Goal: Task Accomplishment & Management: Use online tool/utility

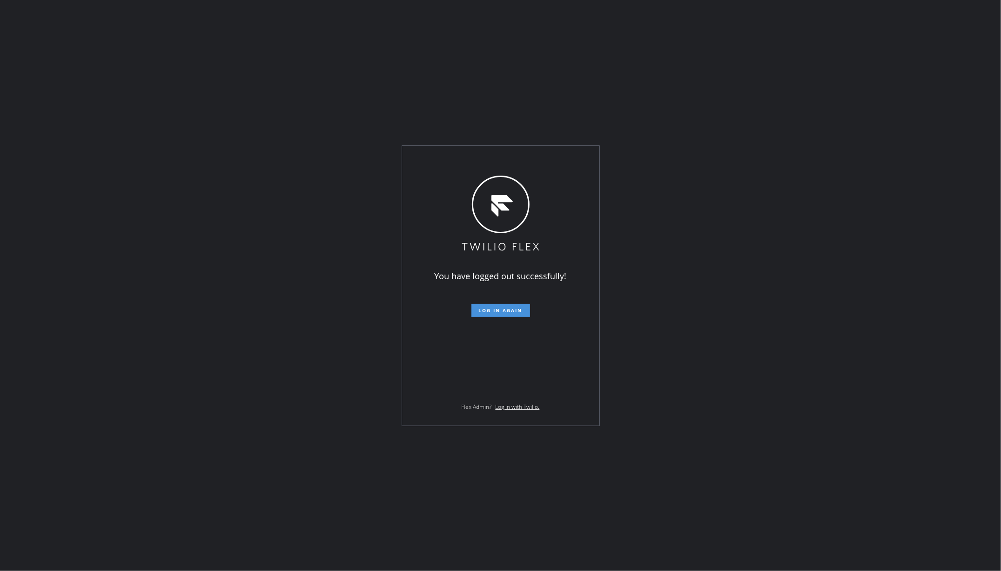
click at [502, 315] on button "Log in again" at bounding box center [500, 310] width 59 height 13
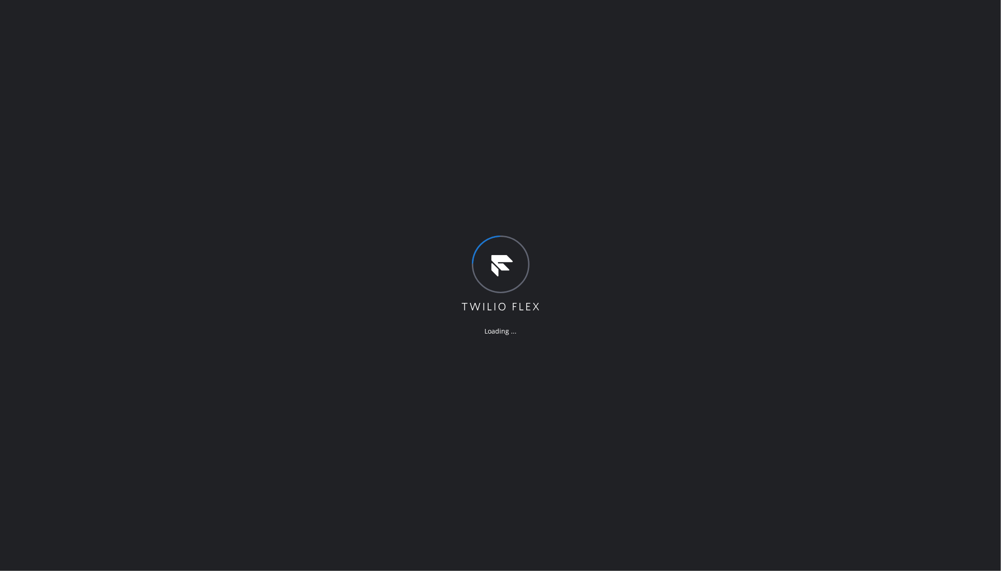
click at [127, 308] on div "Loading ..." at bounding box center [500, 285] width 1001 height 571
click at [122, 114] on div "Loading ..." at bounding box center [500, 285] width 1001 height 571
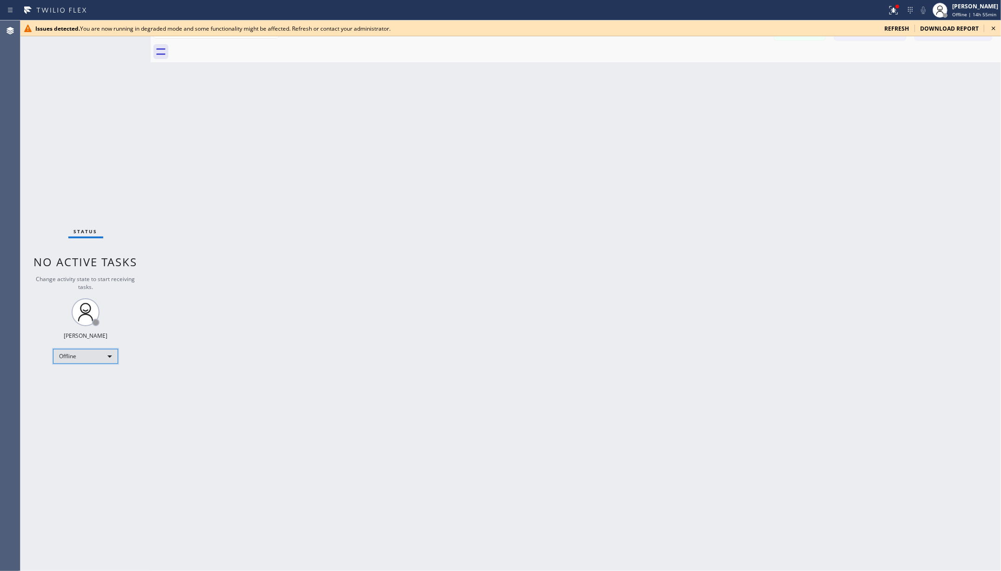
click at [76, 354] on div "Offline" at bounding box center [85, 356] width 65 height 15
click at [897, 28] on div at bounding box center [500, 285] width 1001 height 571
click at [991, 28] on icon at bounding box center [992, 28] width 11 height 11
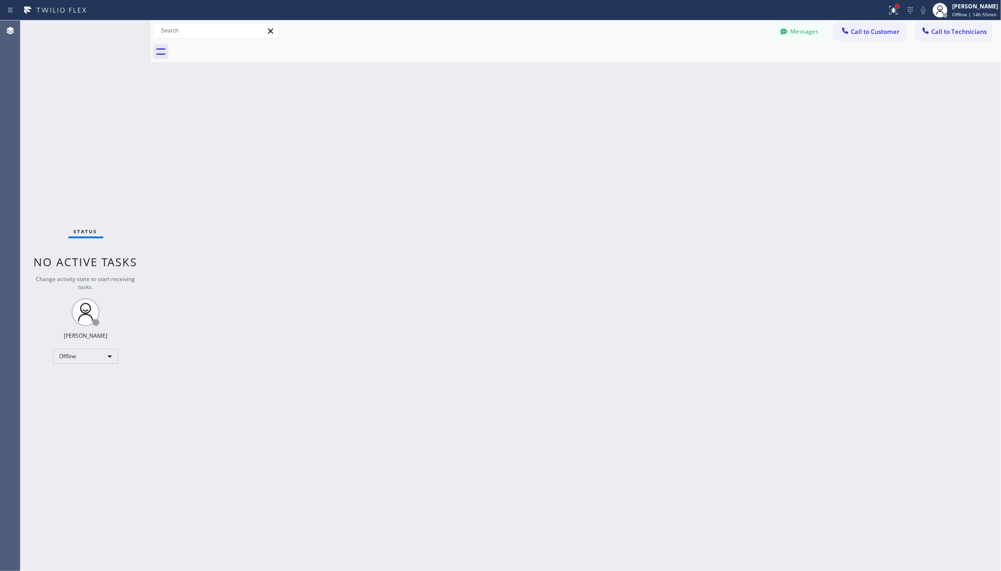
click at [899, 8] on div at bounding box center [897, 7] width 6 height 6
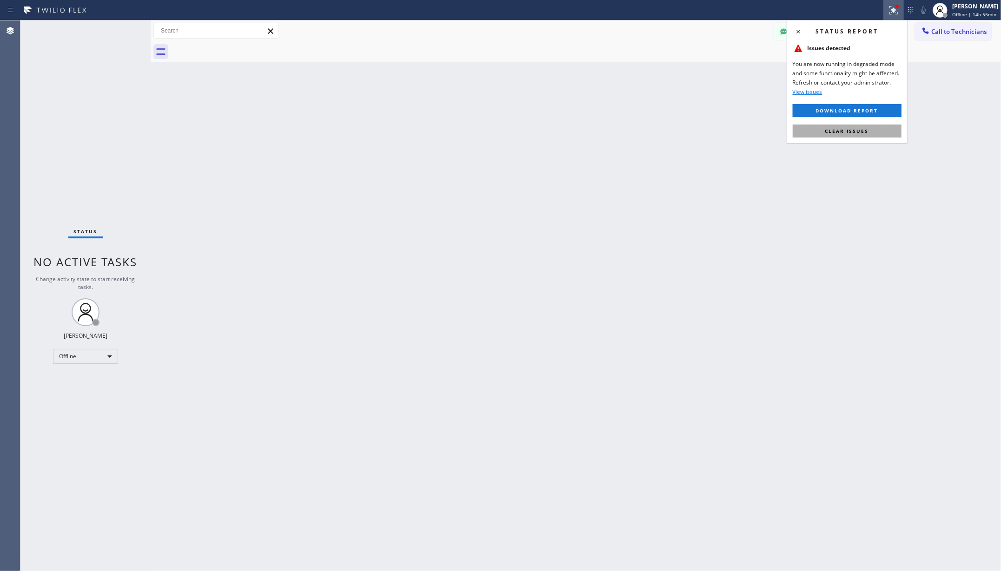
click at [846, 129] on span "Clear issues" at bounding box center [847, 131] width 44 height 7
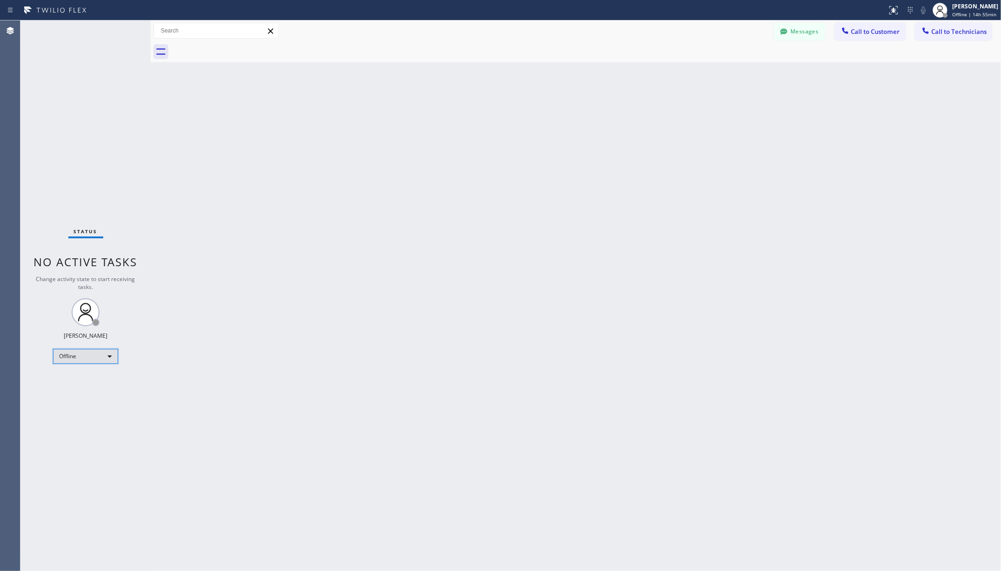
click at [81, 359] on div "Offline" at bounding box center [85, 356] width 65 height 15
click at [80, 391] on li "Unavailable" at bounding box center [84, 392] width 63 height 11
click at [181, 406] on div "Back to Dashboard Change Sender ID Customers Technicians Select a contact Outbo…" at bounding box center [576, 295] width 850 height 551
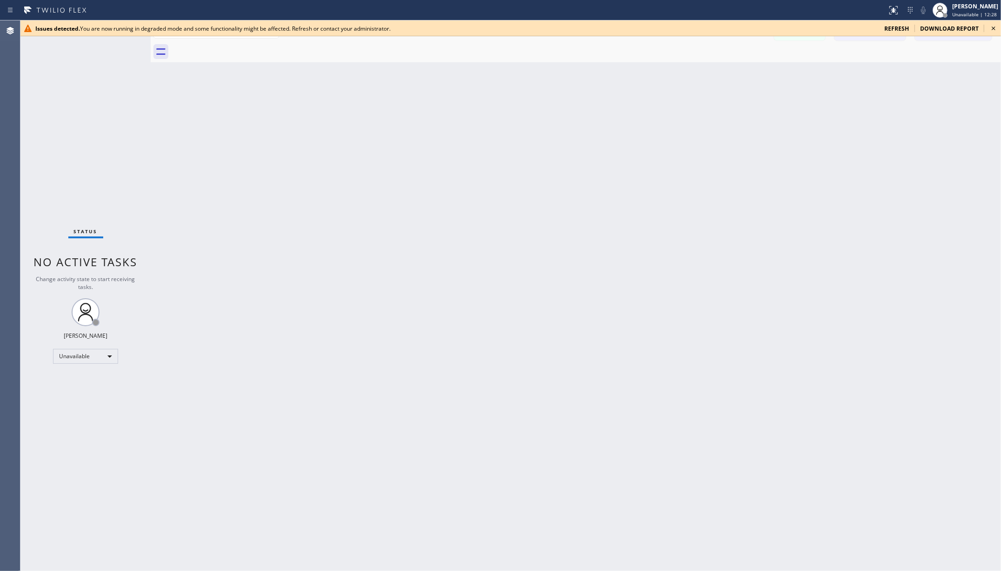
click at [995, 29] on icon at bounding box center [992, 28] width 11 height 11
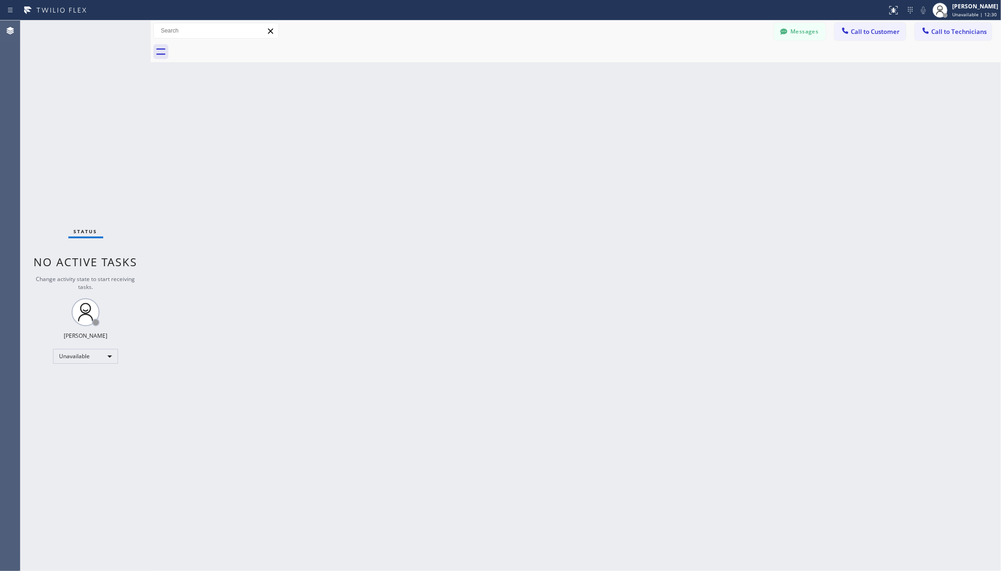
drag, startPoint x: 342, startPoint y: 163, endPoint x: 348, endPoint y: 152, distance: 11.6
click at [342, 164] on div "Back to Dashboard Change Sender ID Customers Technicians Select a contact Outbo…" at bounding box center [576, 295] width 850 height 551
